Goal: Task Accomplishment & Management: Use online tool/utility

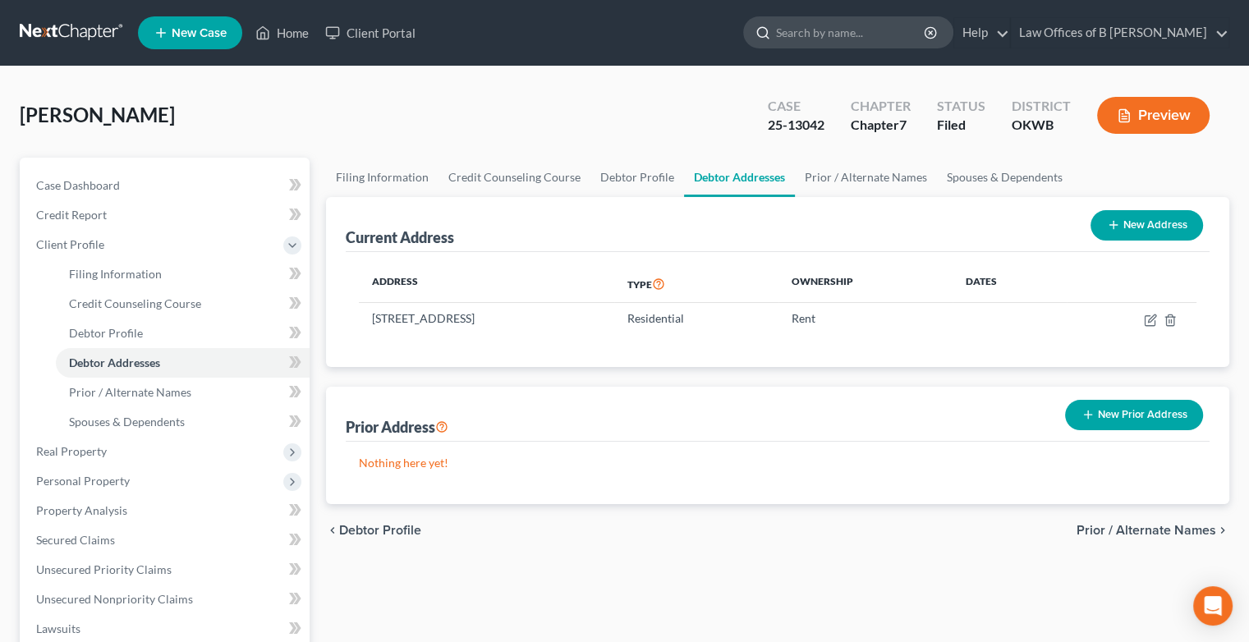
click at [851, 38] on input "search" at bounding box center [851, 32] width 150 height 30
click at [282, 35] on link "Home" at bounding box center [282, 33] width 70 height 30
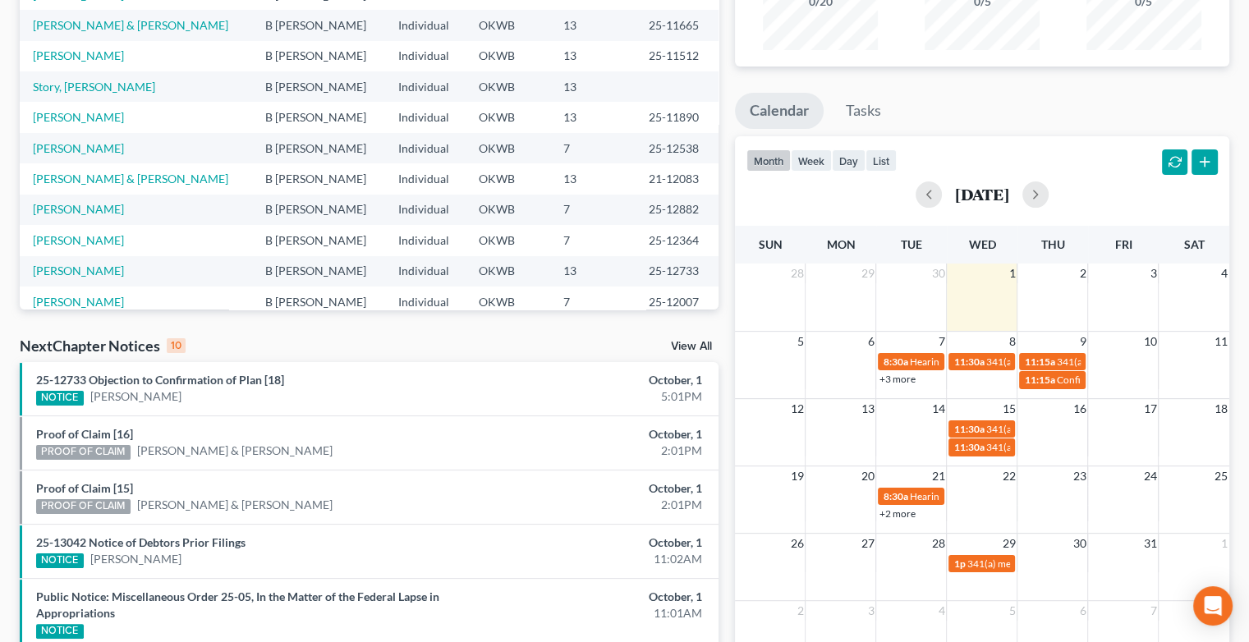
scroll to position [220, 0]
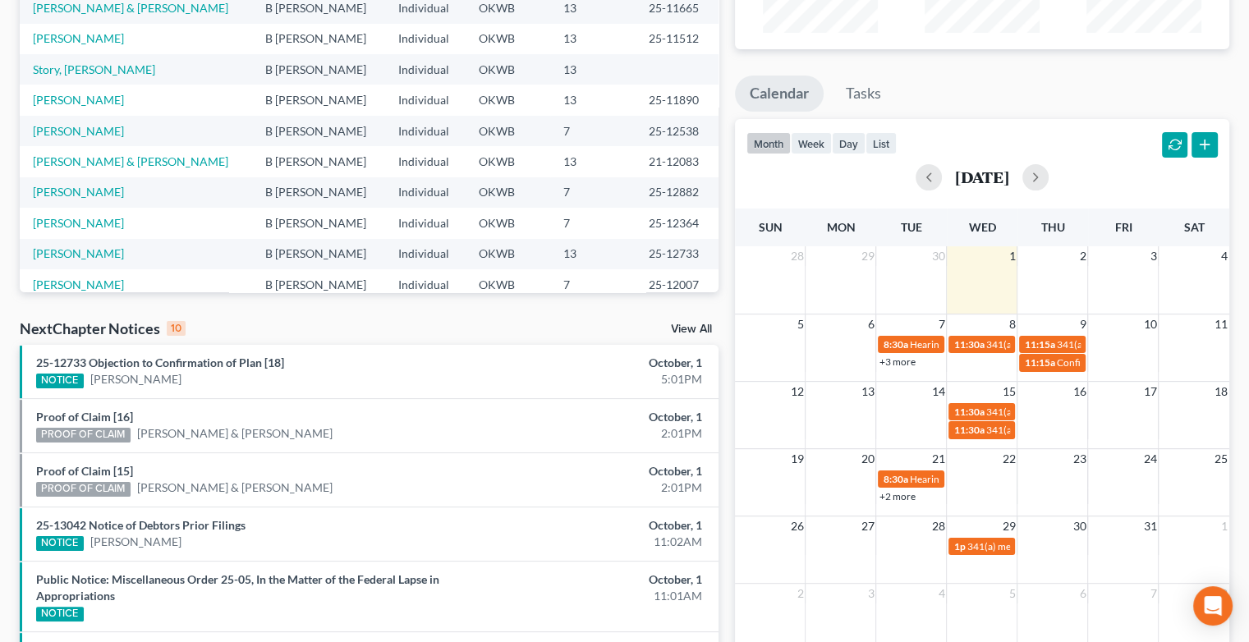
click at [893, 364] on link "+3 more" at bounding box center [897, 362] width 36 height 12
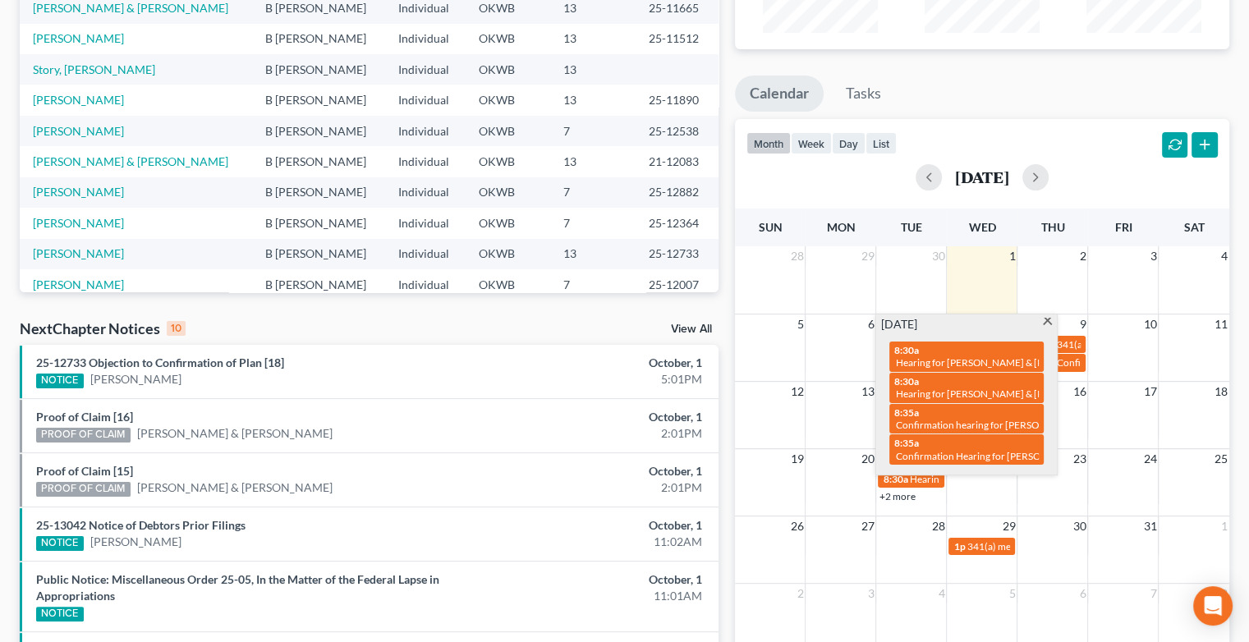
scroll to position [0, 0]
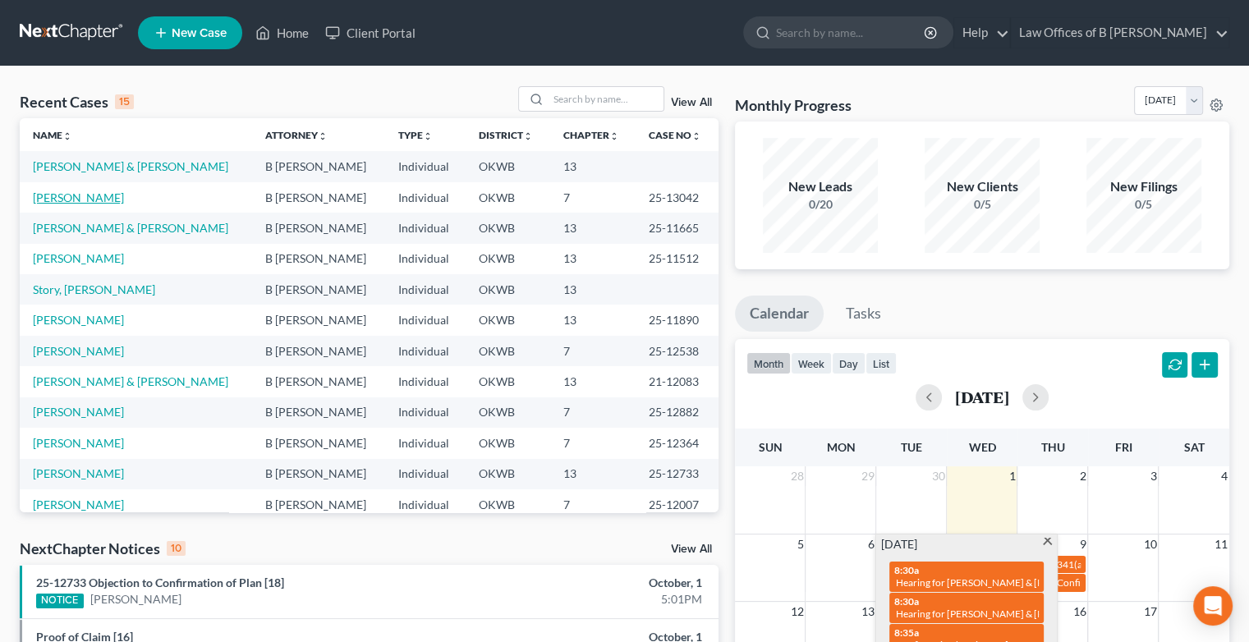
click at [59, 195] on link "[PERSON_NAME]" at bounding box center [78, 197] width 91 height 14
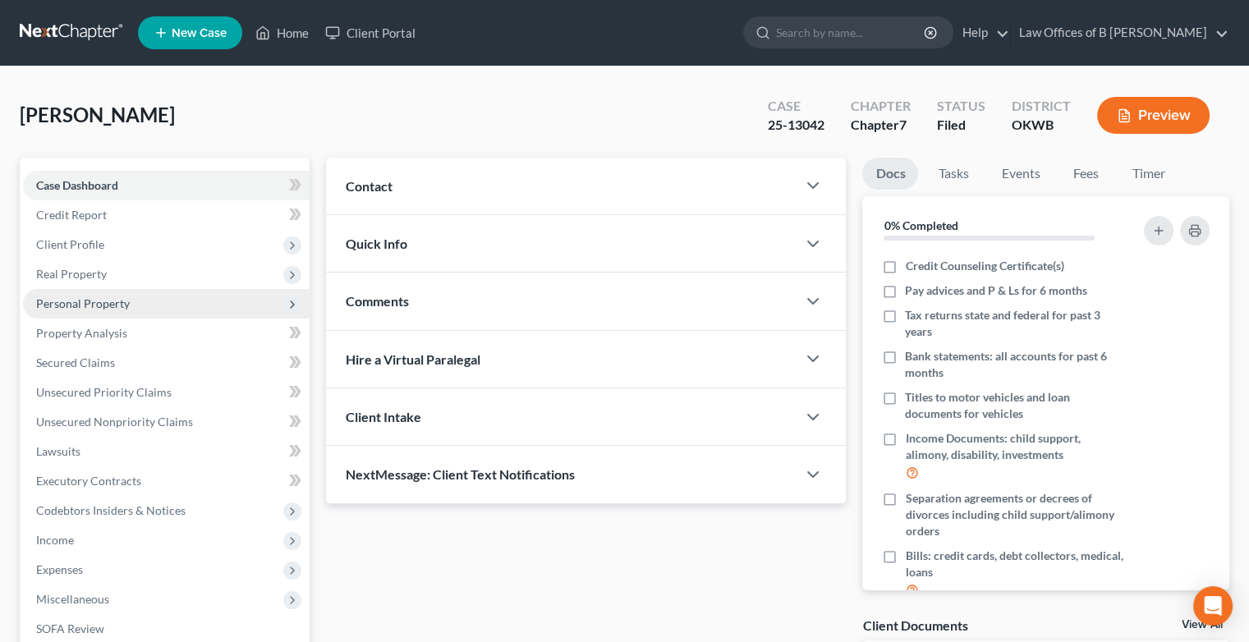
click at [93, 307] on span "Personal Property" at bounding box center [83, 303] width 94 height 14
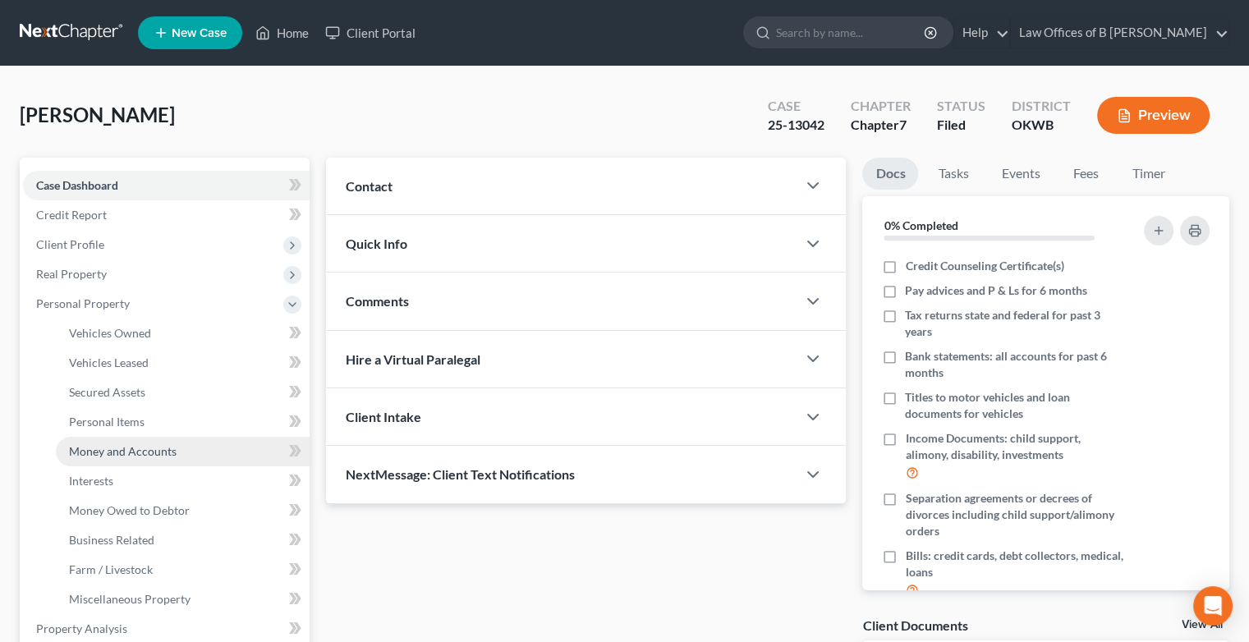
click at [158, 448] on span "Money and Accounts" at bounding box center [123, 451] width 108 height 14
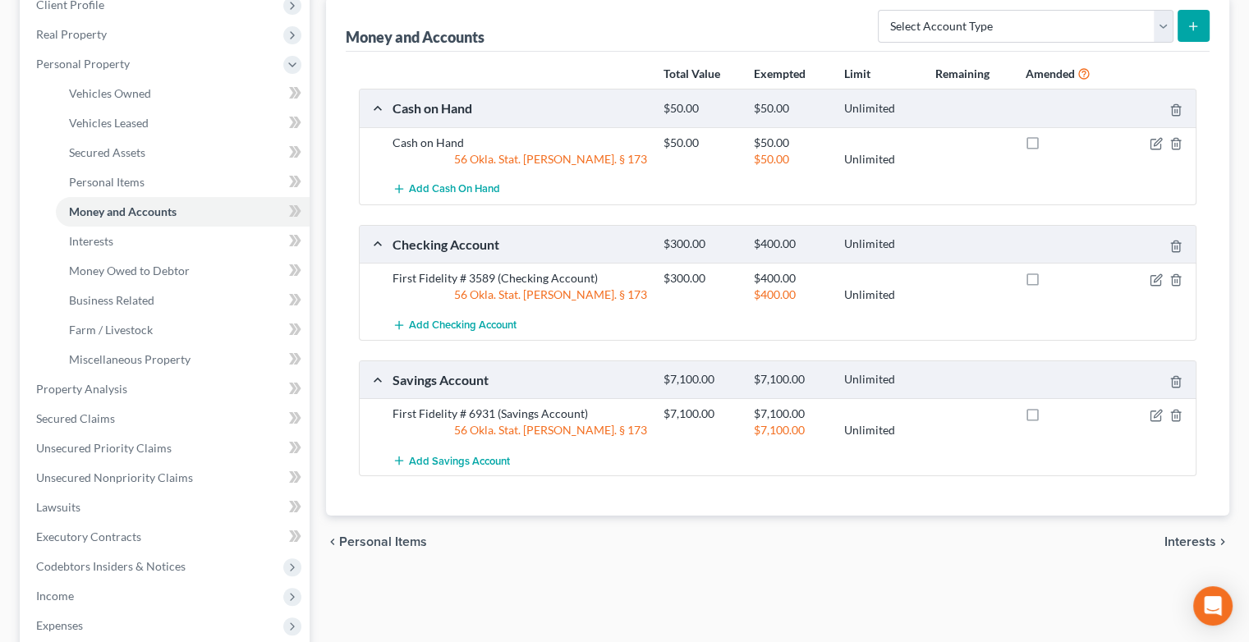
scroll to position [241, 0]
